Goal: Information Seeking & Learning: Learn about a topic

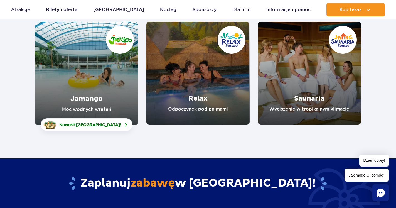
scroll to position [85, 0]
click at [212, 81] on link "Relax" at bounding box center [198, 73] width 103 height 103
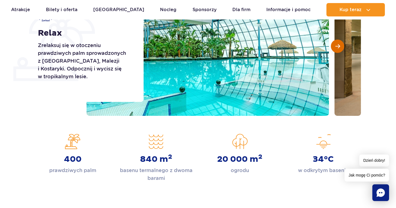
scroll to position [114, 0]
click at [338, 45] on span "Następny slajd" at bounding box center [338, 46] width 5 height 5
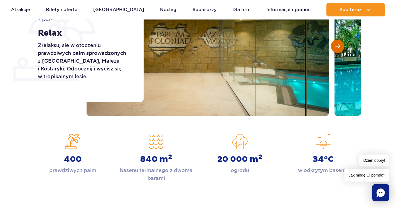
click at [338, 45] on span "Następny slajd" at bounding box center [338, 46] width 5 height 5
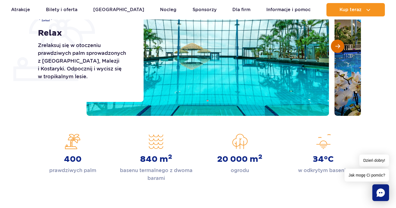
click at [338, 45] on span "Następny slajd" at bounding box center [338, 46] width 5 height 5
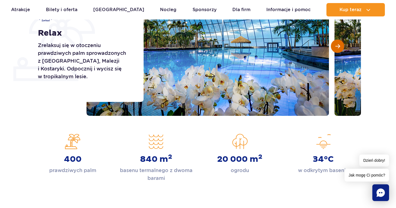
click at [338, 45] on span "Następny slajd" at bounding box center [338, 46] width 5 height 5
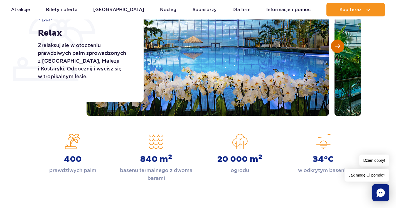
click at [338, 45] on span "Następny slajd" at bounding box center [338, 46] width 5 height 5
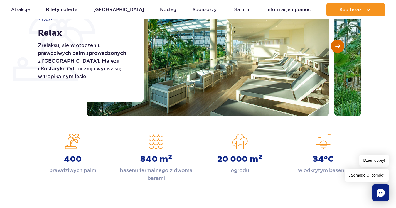
click at [338, 45] on span "Następny slajd" at bounding box center [338, 46] width 5 height 5
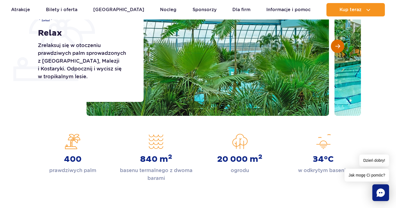
click at [338, 46] on span "Następny slajd" at bounding box center [338, 46] width 5 height 5
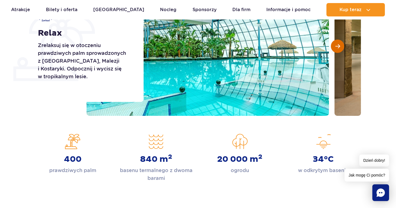
click at [338, 46] on span "Następny slajd" at bounding box center [338, 46] width 5 height 5
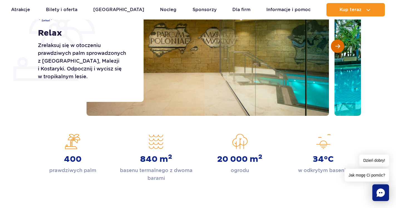
click at [338, 46] on span "Następny slajd" at bounding box center [338, 46] width 5 height 5
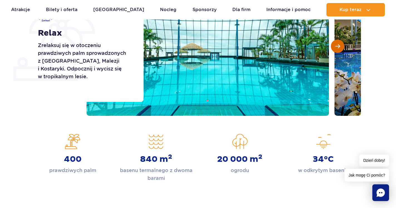
click at [338, 46] on span "Następny slajd" at bounding box center [338, 46] width 5 height 5
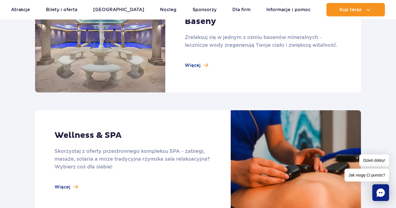
scroll to position [284, 0]
